Goal: Check status: Check status

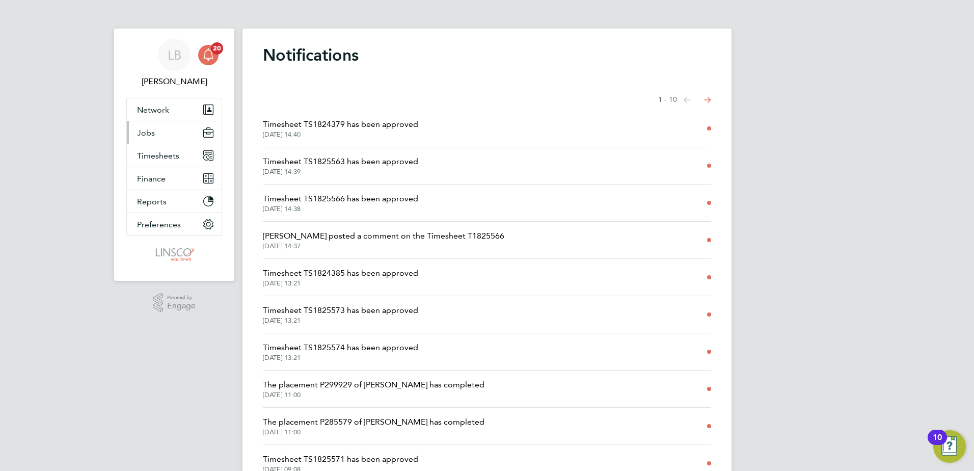
click at [148, 143] on button "Jobs" at bounding box center [174, 132] width 95 height 22
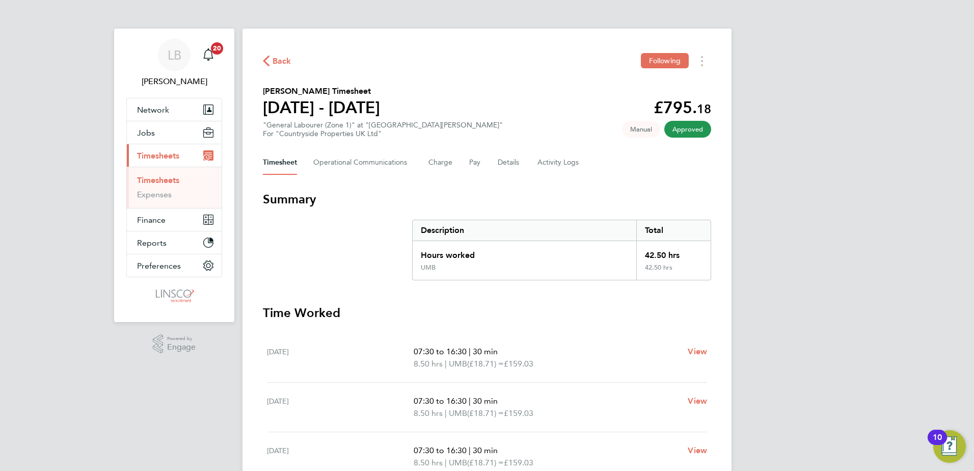
click at [263, 56] on div "Back Following [PERSON_NAME] Timesheet [DATE] - [DATE] £795. 18 "General Labour…" at bounding box center [487, 379] width 489 height 700
click at [263, 56] on icon "button" at bounding box center [266, 61] width 7 height 11
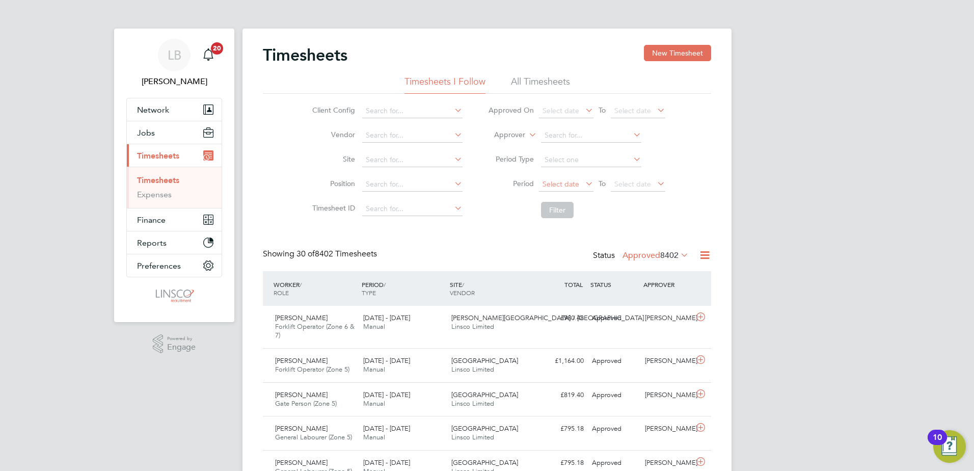
click at [577, 180] on span "Select date" at bounding box center [561, 183] width 37 height 9
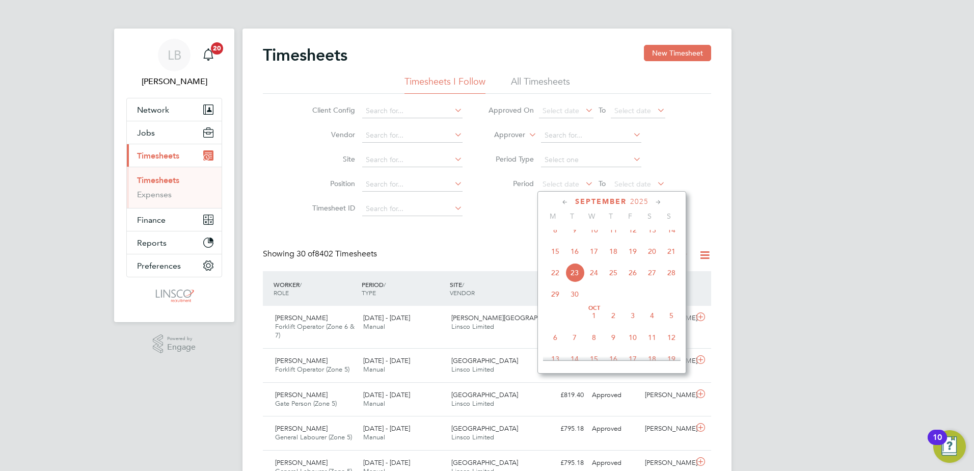
click at [558, 279] on span "22" at bounding box center [555, 272] width 19 height 19
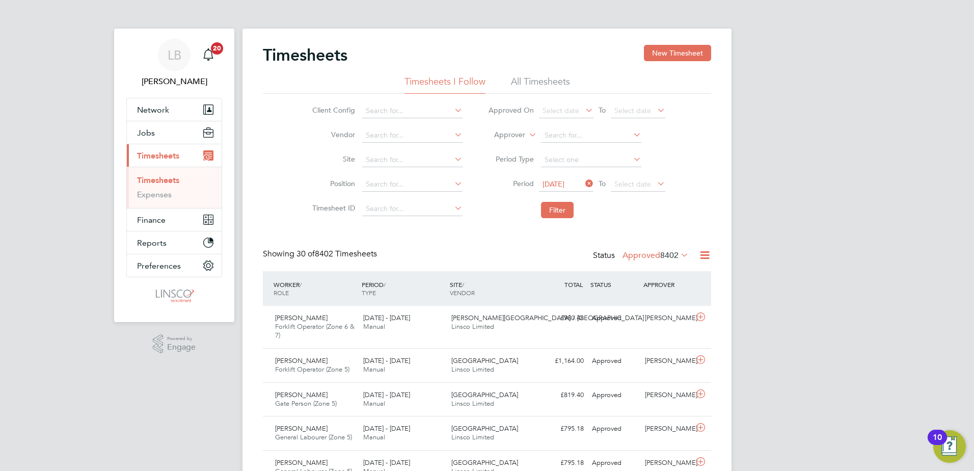
click at [641, 199] on li "Filter" at bounding box center [577, 210] width 203 height 27
click at [641, 188] on span "Select date" at bounding box center [638, 185] width 55 height 14
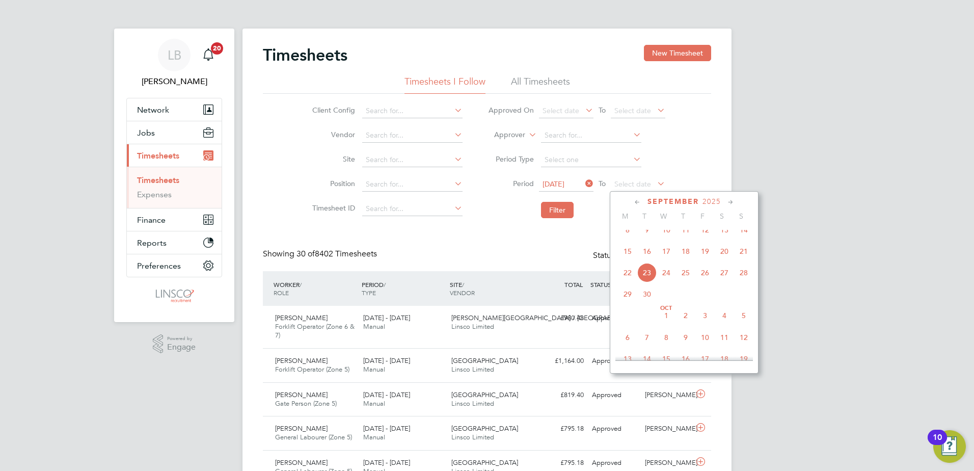
click at [626, 257] on span "15" at bounding box center [627, 251] width 19 height 19
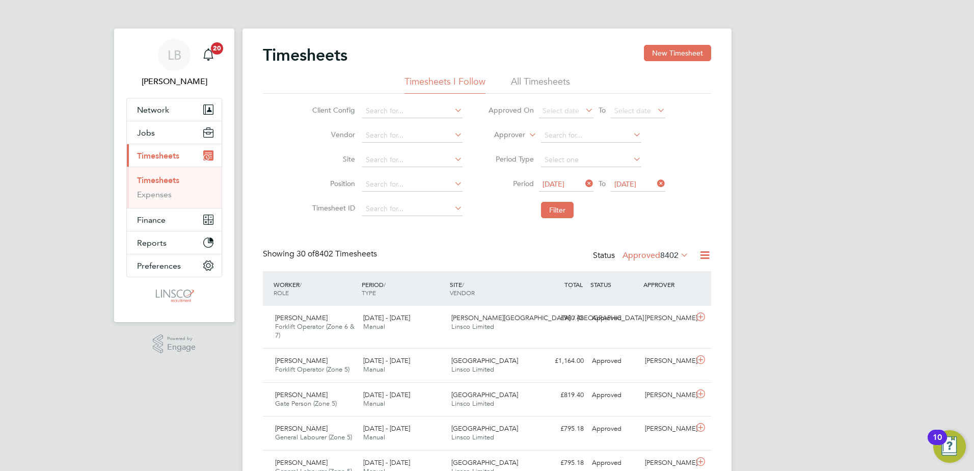
click at [654, 189] on span "[DATE]" at bounding box center [638, 185] width 55 height 14
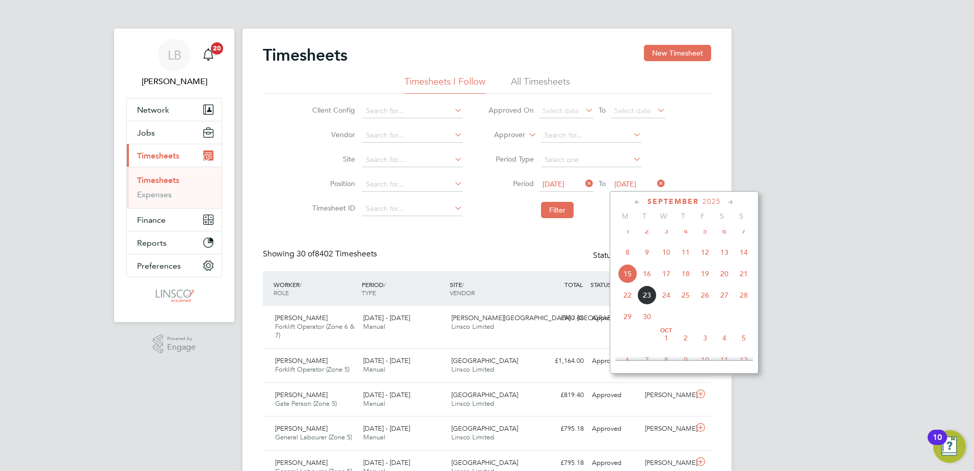
click at [743, 275] on span "21" at bounding box center [743, 273] width 19 height 19
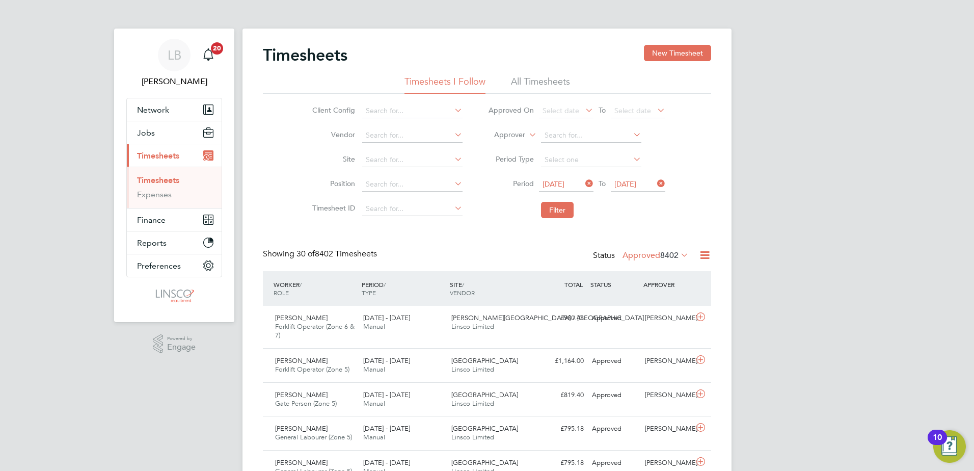
click at [646, 253] on label "Approved 8402" at bounding box center [656, 255] width 66 height 10
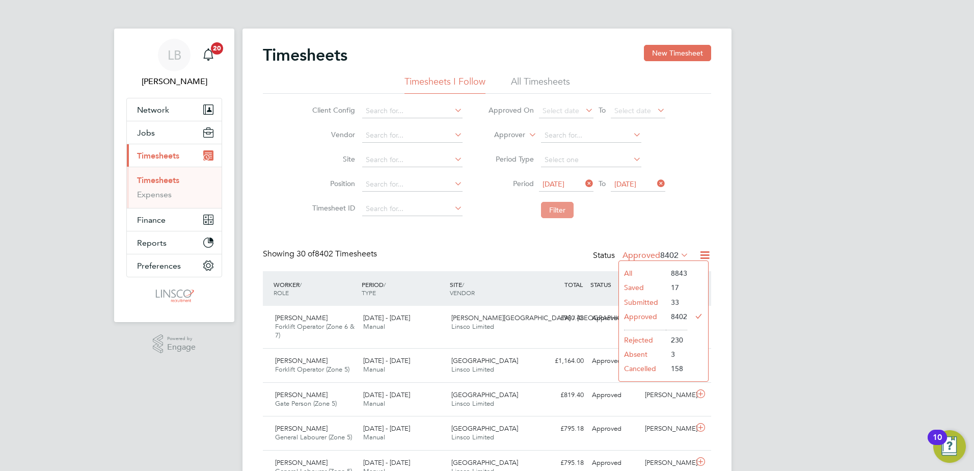
click at [553, 208] on button "Filter" at bounding box center [557, 210] width 33 height 16
